Goal: Transaction & Acquisition: Purchase product/service

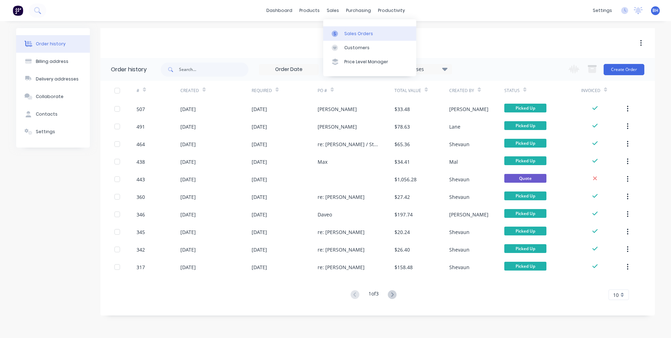
click at [353, 31] on div "Sales Orders" at bounding box center [358, 34] width 29 height 6
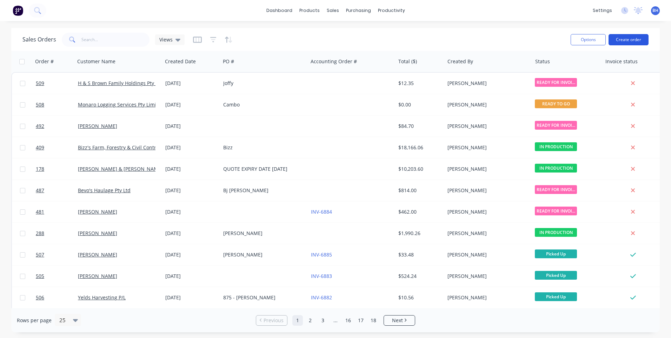
click at [622, 35] on button "Create order" at bounding box center [629, 39] width 40 height 11
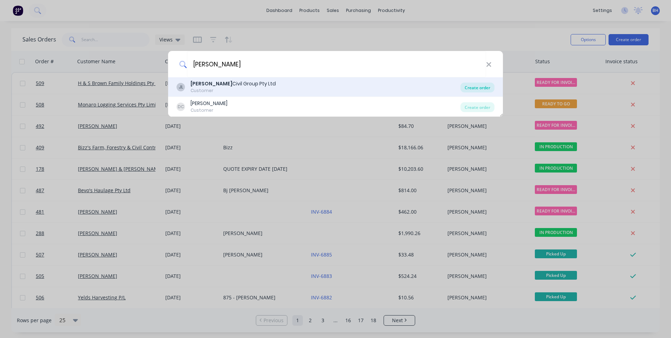
type input "[PERSON_NAME]"
click at [471, 86] on div "Create order" at bounding box center [478, 87] width 34 height 10
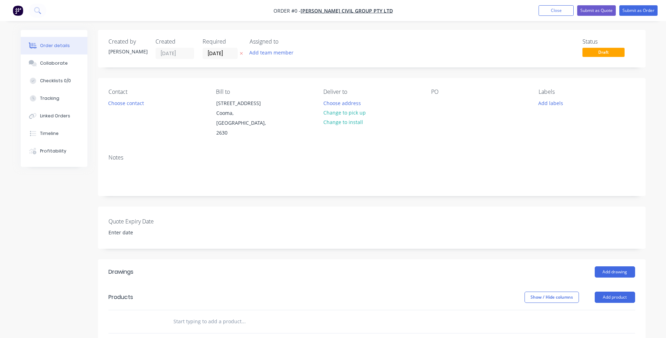
scroll to position [35, 0]
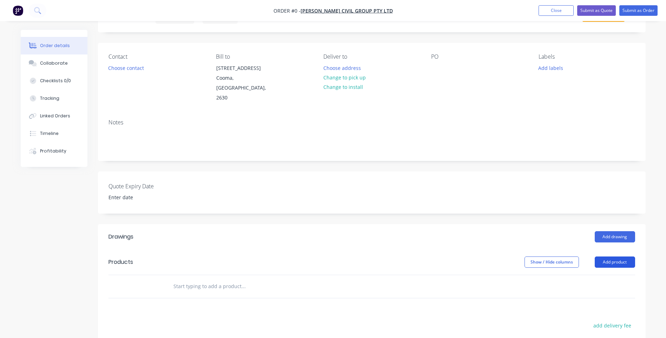
click at [609, 256] on button "Add product" at bounding box center [615, 261] width 40 height 11
click at [598, 274] on div "Product catalogue" at bounding box center [602, 279] width 54 height 10
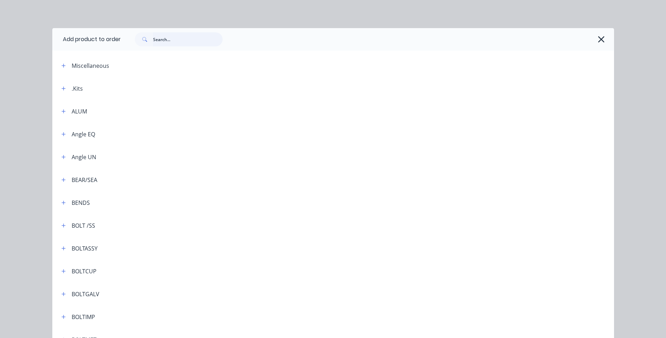
click at [179, 39] on input "text" at bounding box center [188, 39] width 70 height 14
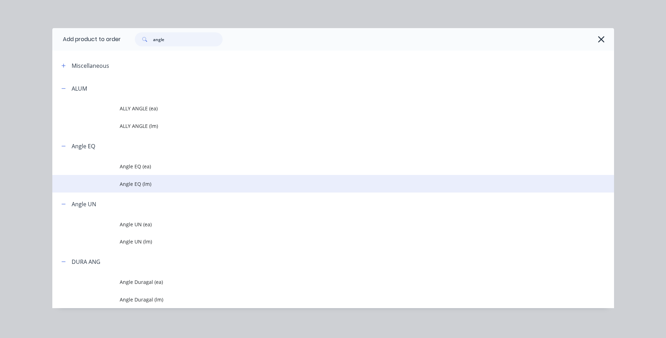
type input "angle"
click at [132, 181] on span "Angle EQ (lm)" at bounding box center [317, 183] width 395 height 7
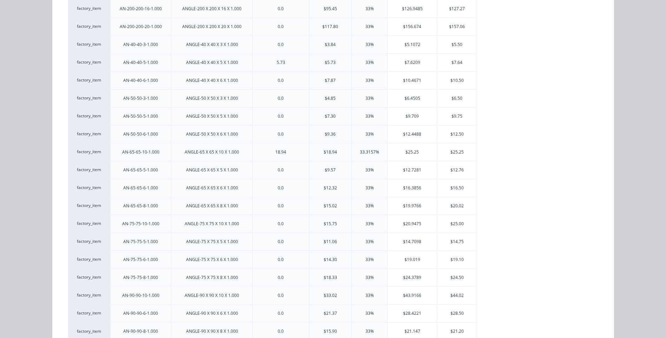
scroll to position [453, 0]
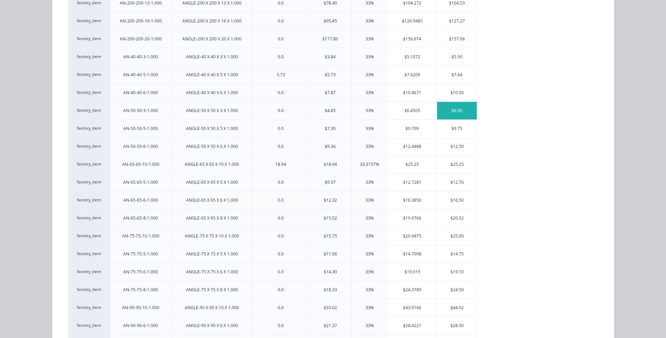
click at [458, 107] on div "$6.50" at bounding box center [457, 111] width 40 height 18
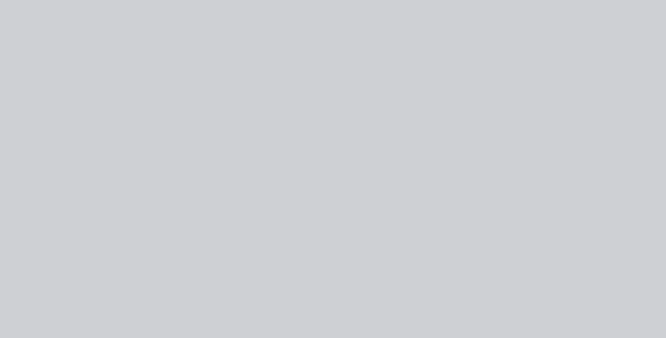
scroll to position [0, 0]
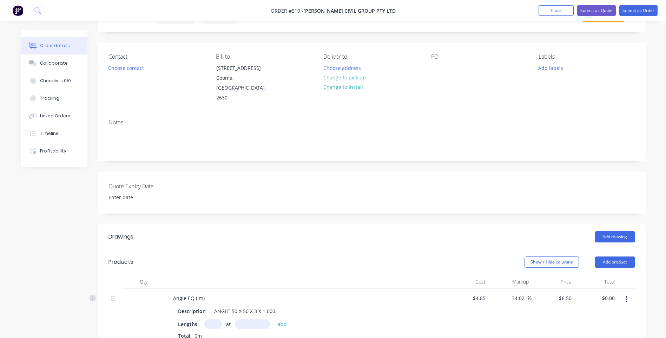
click at [212, 319] on input "text" at bounding box center [213, 324] width 18 height 10
type input "1"
type input "1800mm"
click at [280, 319] on button "add" at bounding box center [282, 323] width 16 height 9
type input "$11.70"
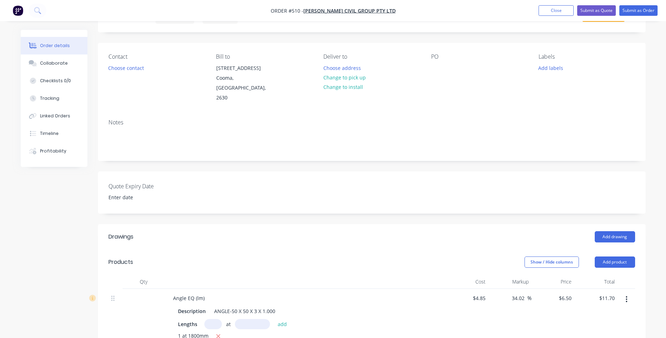
click at [435, 56] on div "PO" at bounding box center [479, 56] width 96 height 7
click at [437, 73] on div at bounding box center [436, 68] width 11 height 10
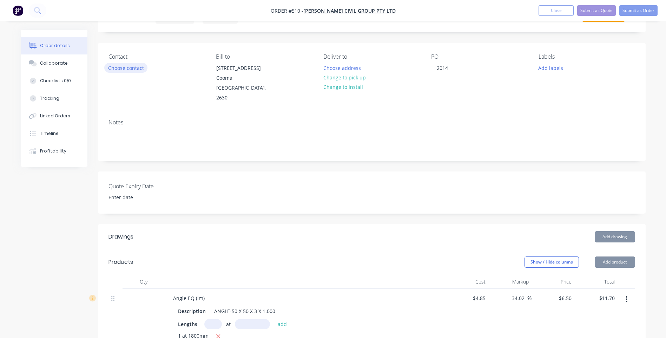
click at [132, 66] on button "Choose contact" at bounding box center [125, 67] width 43 height 9
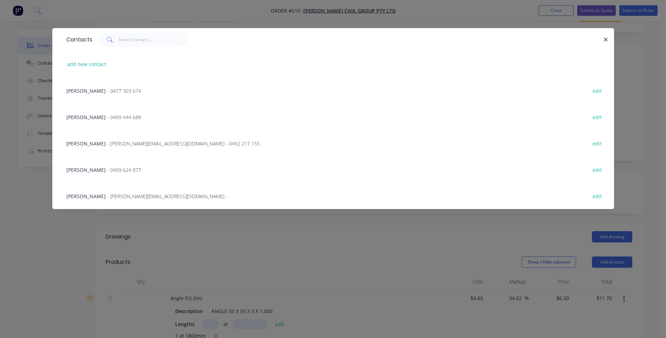
click at [113, 141] on span "- [PERSON_NAME][EMAIL_ADDRESS][DOMAIN_NAME] - 0492 217 155" at bounding box center [183, 143] width 153 height 7
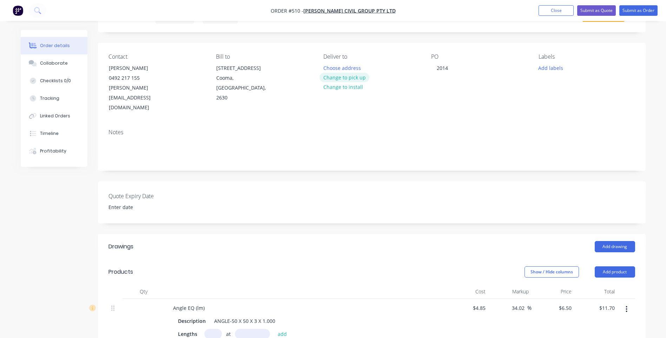
click at [353, 74] on button "Change to pick up" at bounding box center [344, 77] width 50 height 9
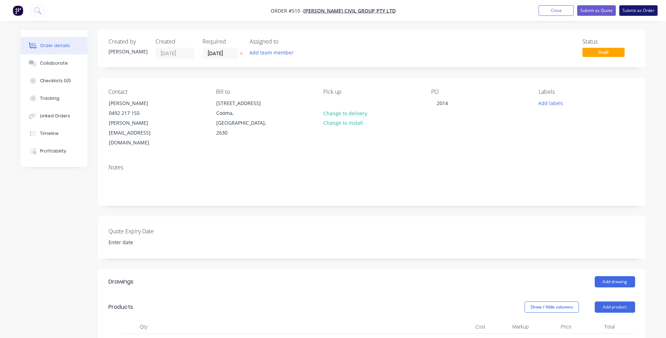
click at [636, 8] on button "Submit as Order" at bounding box center [638, 10] width 38 height 11
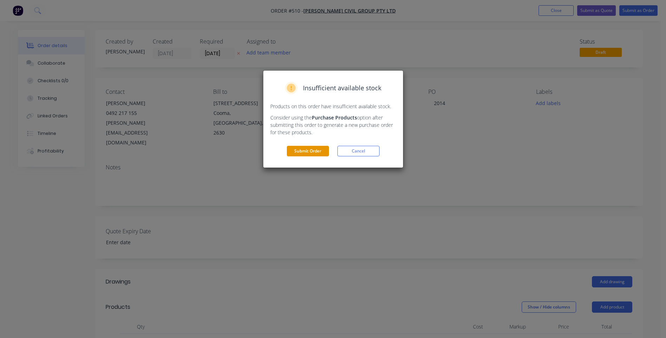
click at [313, 150] on button "Submit Order" at bounding box center [308, 151] width 42 height 11
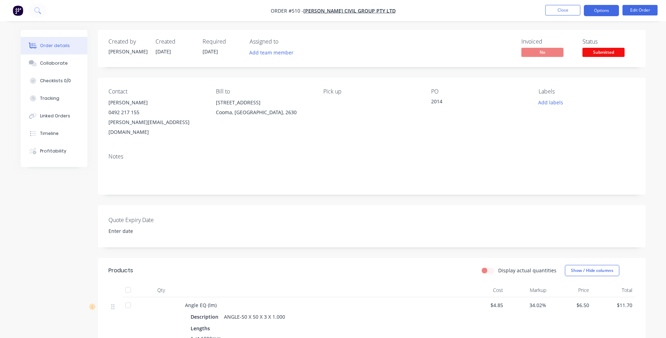
click at [603, 11] on button "Options" at bounding box center [601, 10] width 35 height 11
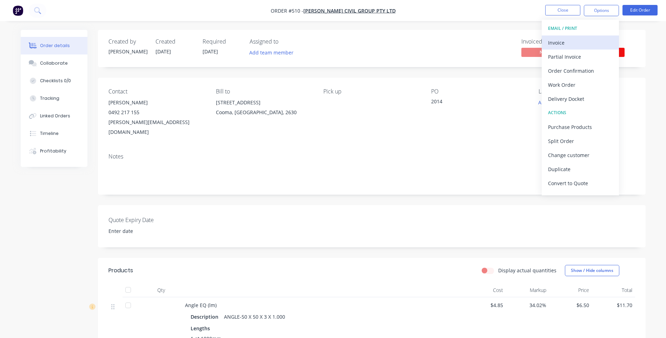
click at [559, 40] on div "Invoice" at bounding box center [580, 43] width 65 height 10
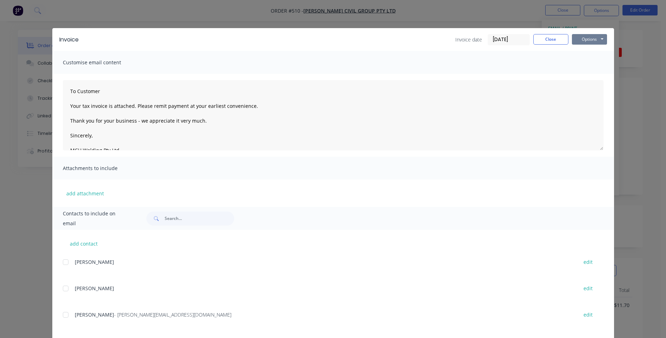
click at [586, 39] on button "Options" at bounding box center [589, 39] width 35 height 11
click at [586, 49] on button "Preview" at bounding box center [594, 52] width 45 height 12
click at [582, 38] on button "Options" at bounding box center [589, 39] width 35 height 11
click at [588, 73] on button "Email" at bounding box center [594, 75] width 45 height 12
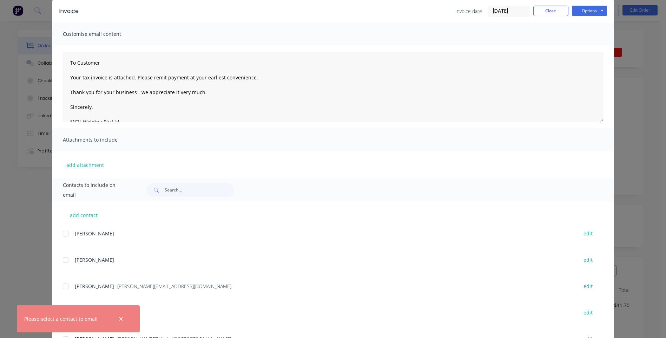
scroll to position [61, 0]
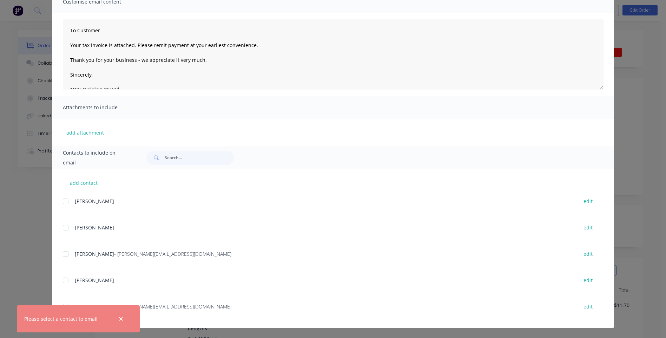
click at [61, 255] on div at bounding box center [66, 254] width 14 height 14
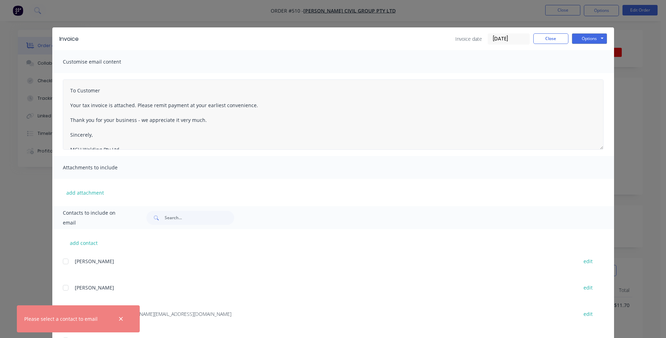
scroll to position [0, 0]
click at [577, 41] on button "Options" at bounding box center [589, 39] width 35 height 11
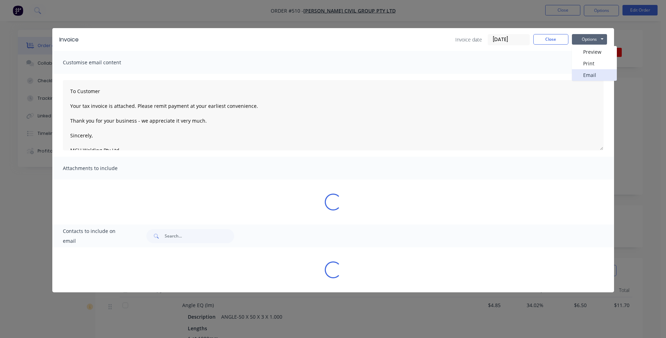
click at [578, 74] on button "Email" at bounding box center [594, 75] width 45 height 12
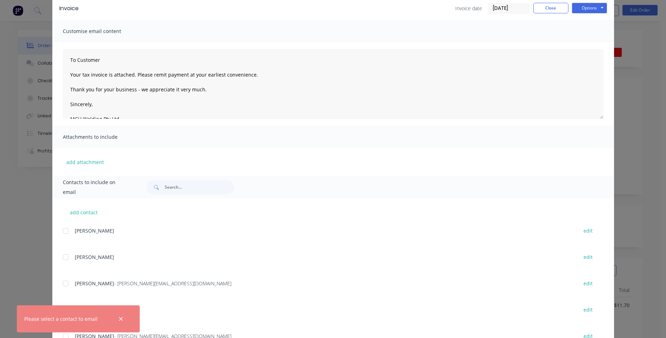
scroll to position [61, 0]
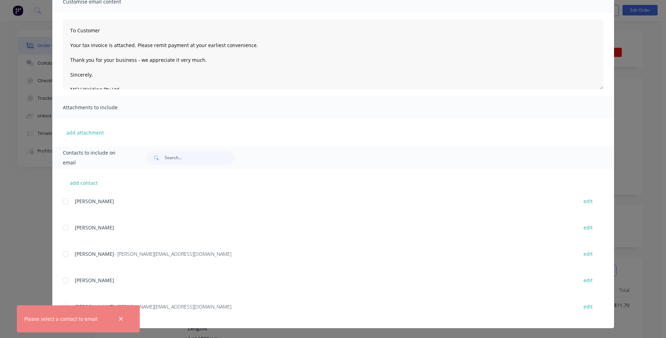
click at [63, 254] on div at bounding box center [66, 254] width 14 height 14
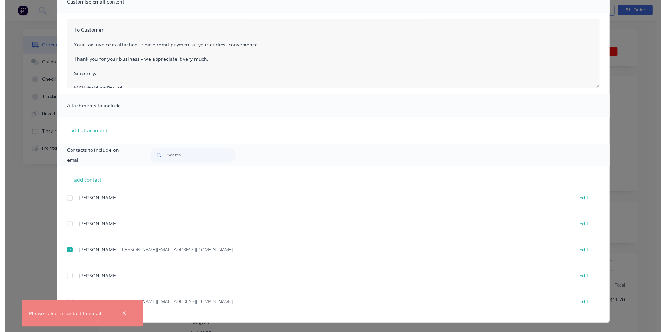
scroll to position [0, 0]
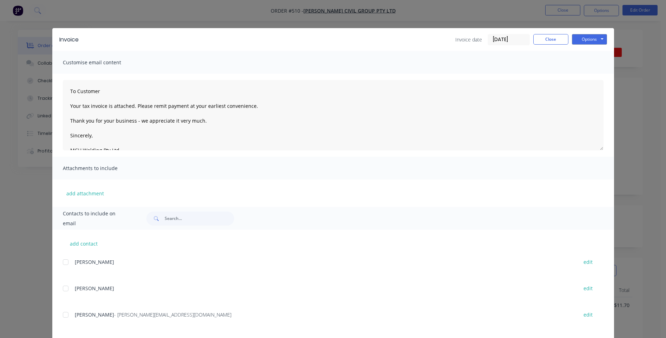
click at [63, 316] on div at bounding box center [66, 314] width 14 height 14
click at [587, 38] on button "Options" at bounding box center [589, 39] width 35 height 11
click at [585, 73] on button "Email" at bounding box center [594, 75] width 45 height 12
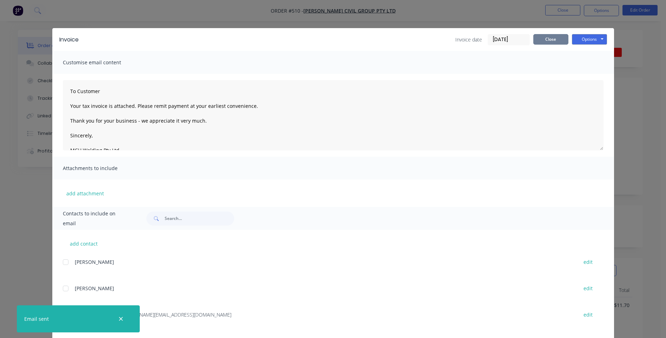
click at [546, 40] on button "Close" at bounding box center [550, 39] width 35 height 11
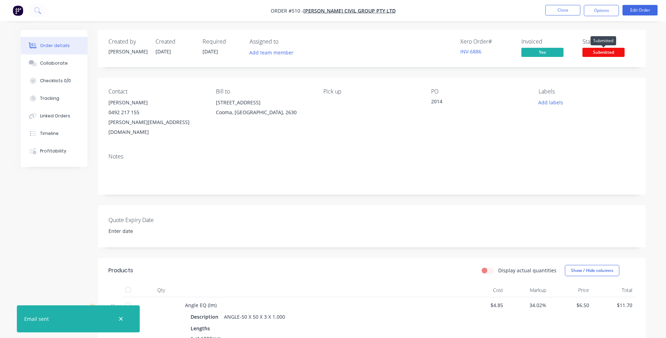
click at [590, 51] on span "Submitted" at bounding box center [603, 52] width 42 height 9
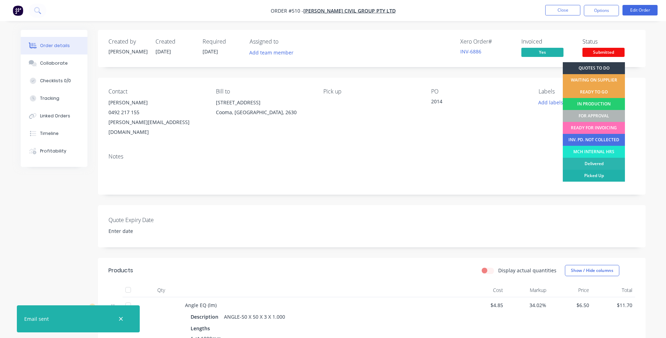
click at [580, 172] on div "Picked Up" at bounding box center [594, 176] width 62 height 12
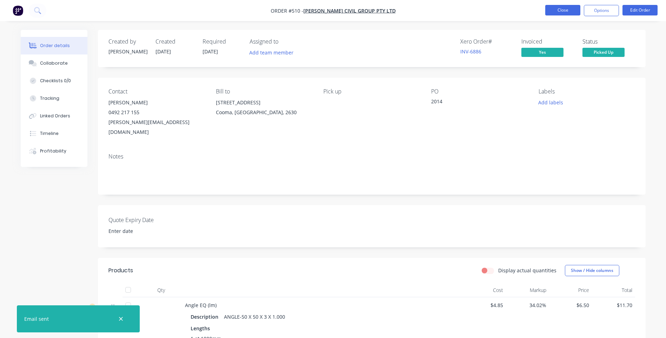
click at [560, 8] on button "Close" at bounding box center [562, 10] width 35 height 11
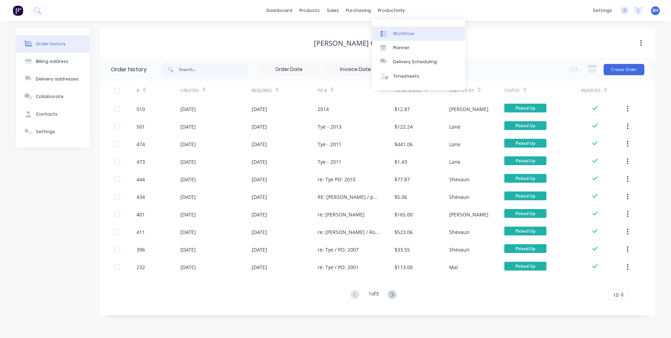
click at [403, 29] on link "Workflow" at bounding box center [418, 33] width 93 height 14
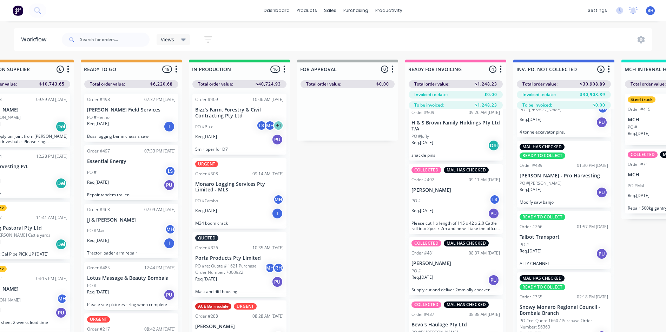
scroll to position [0, 217]
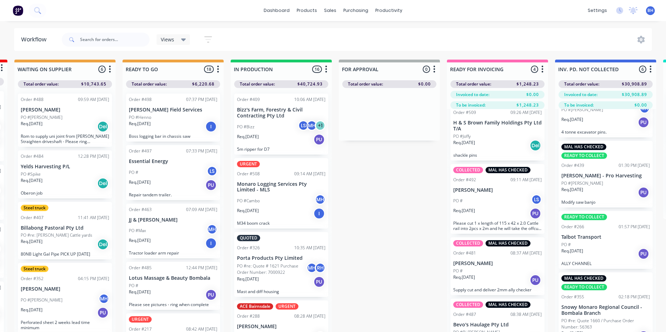
click at [274, 136] on div "Req. [DATE] PU" at bounding box center [281, 140] width 88 height 12
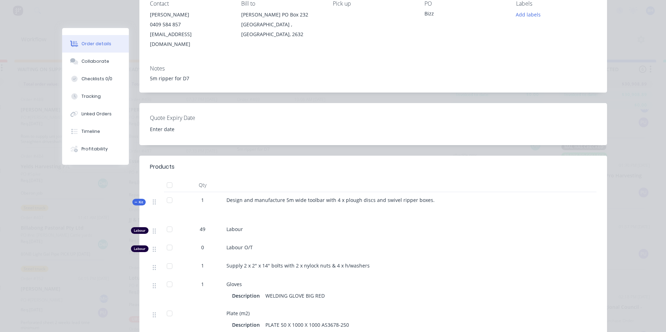
scroll to position [0, 0]
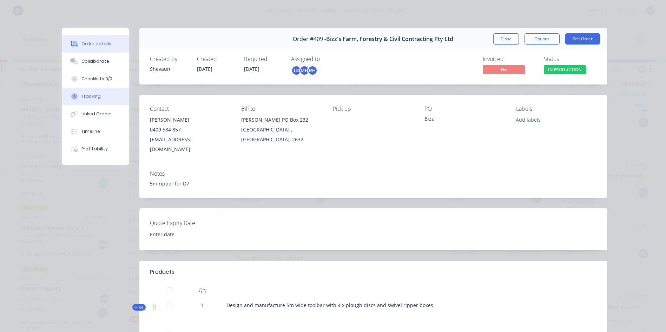
click at [86, 93] on div "Tracking" at bounding box center [90, 96] width 19 height 6
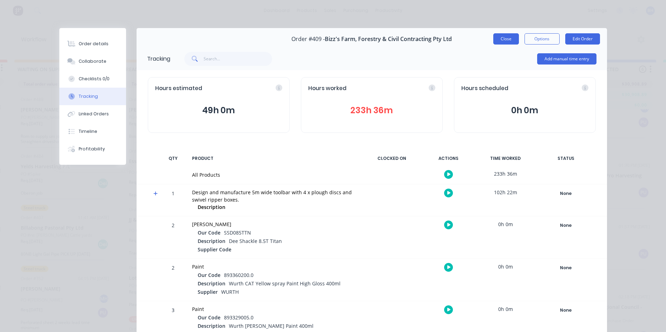
click at [498, 39] on button "Close" at bounding box center [506, 38] width 26 height 11
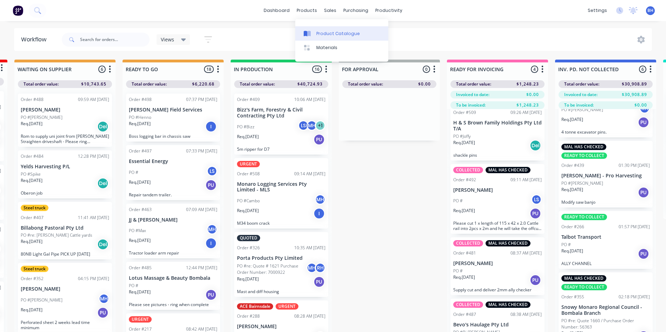
click at [329, 32] on div "Product Catalogue" at bounding box center [338, 34] width 44 height 6
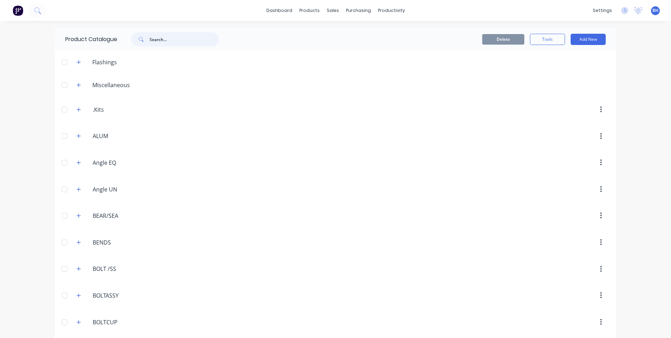
click at [161, 40] on input "text" at bounding box center [185, 39] width 70 height 14
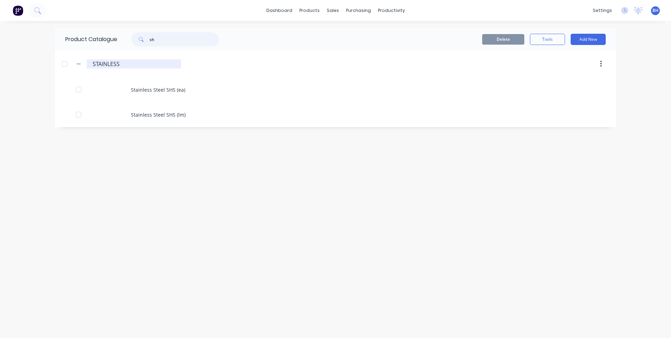
type input "s"
type input "rhs"
